Goal: Find specific page/section: Find specific page/section

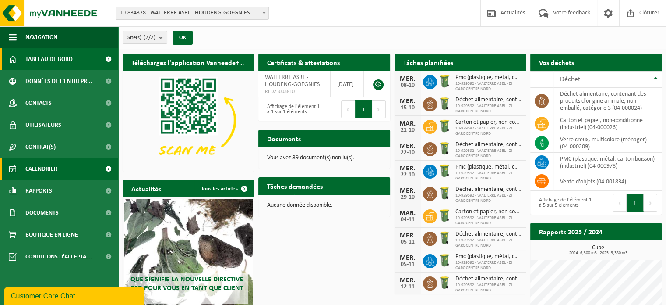
click at [34, 170] on span "Calendrier" at bounding box center [41, 169] width 32 height 22
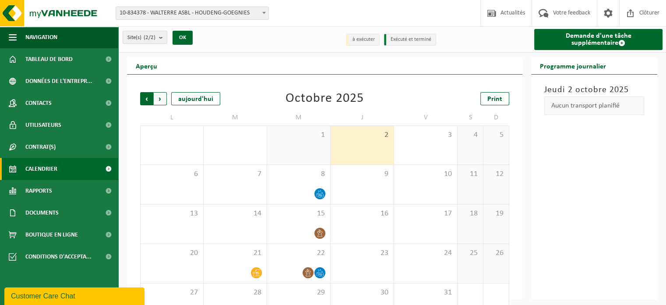
click at [159, 100] on span "Suivant" at bounding box center [160, 98] width 13 height 13
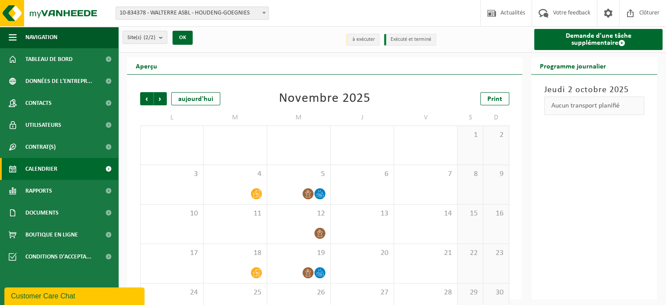
click at [159, 100] on span "Suivant" at bounding box center [160, 98] width 13 height 13
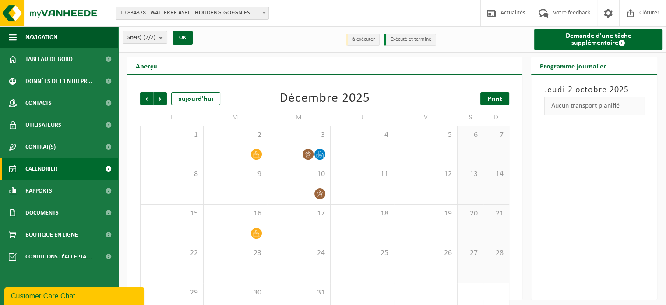
click at [490, 99] on span "Print" at bounding box center [495, 99] width 15 height 7
